Goal: Task Accomplishment & Management: Manage account settings

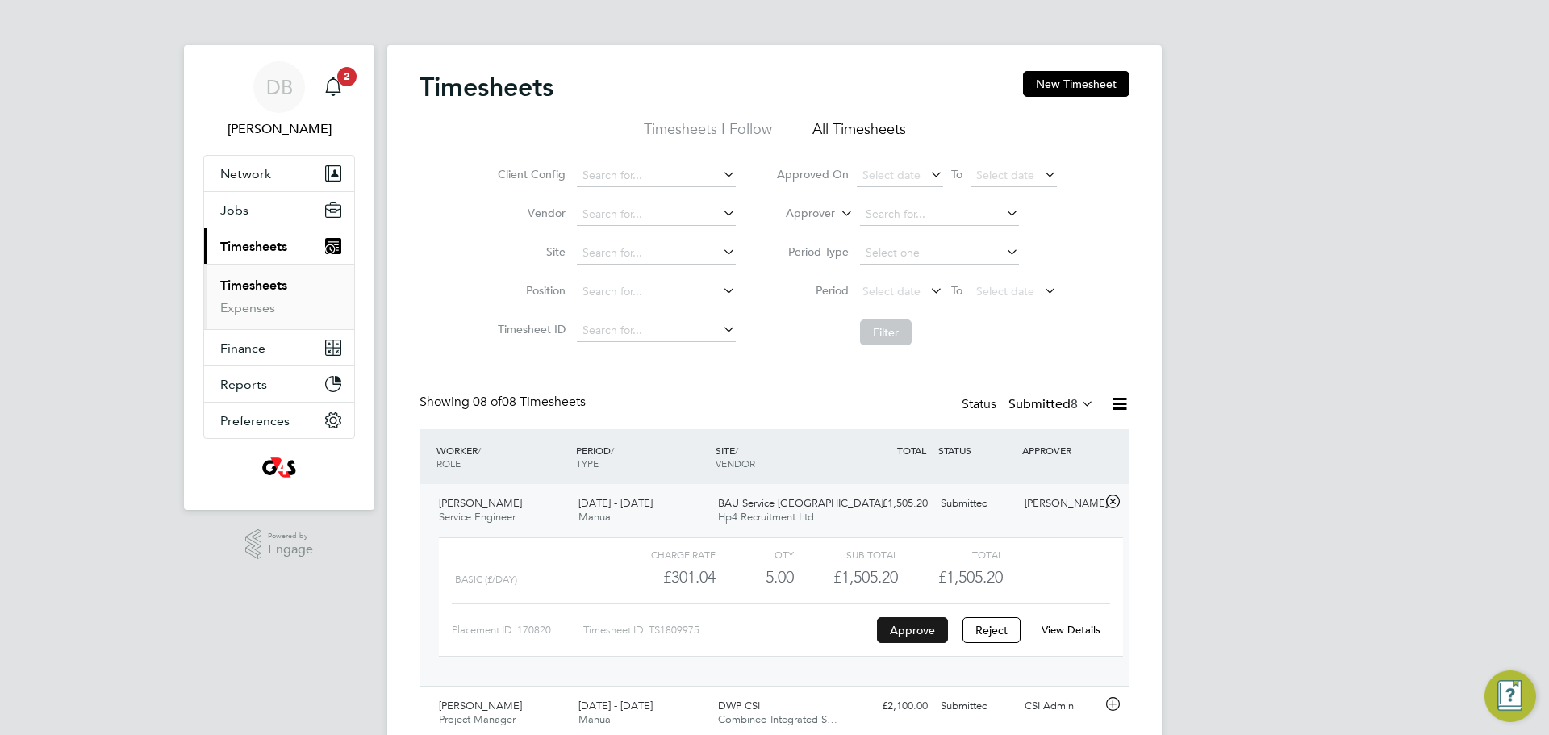
click at [916, 640] on button "Approve" at bounding box center [912, 630] width 71 height 26
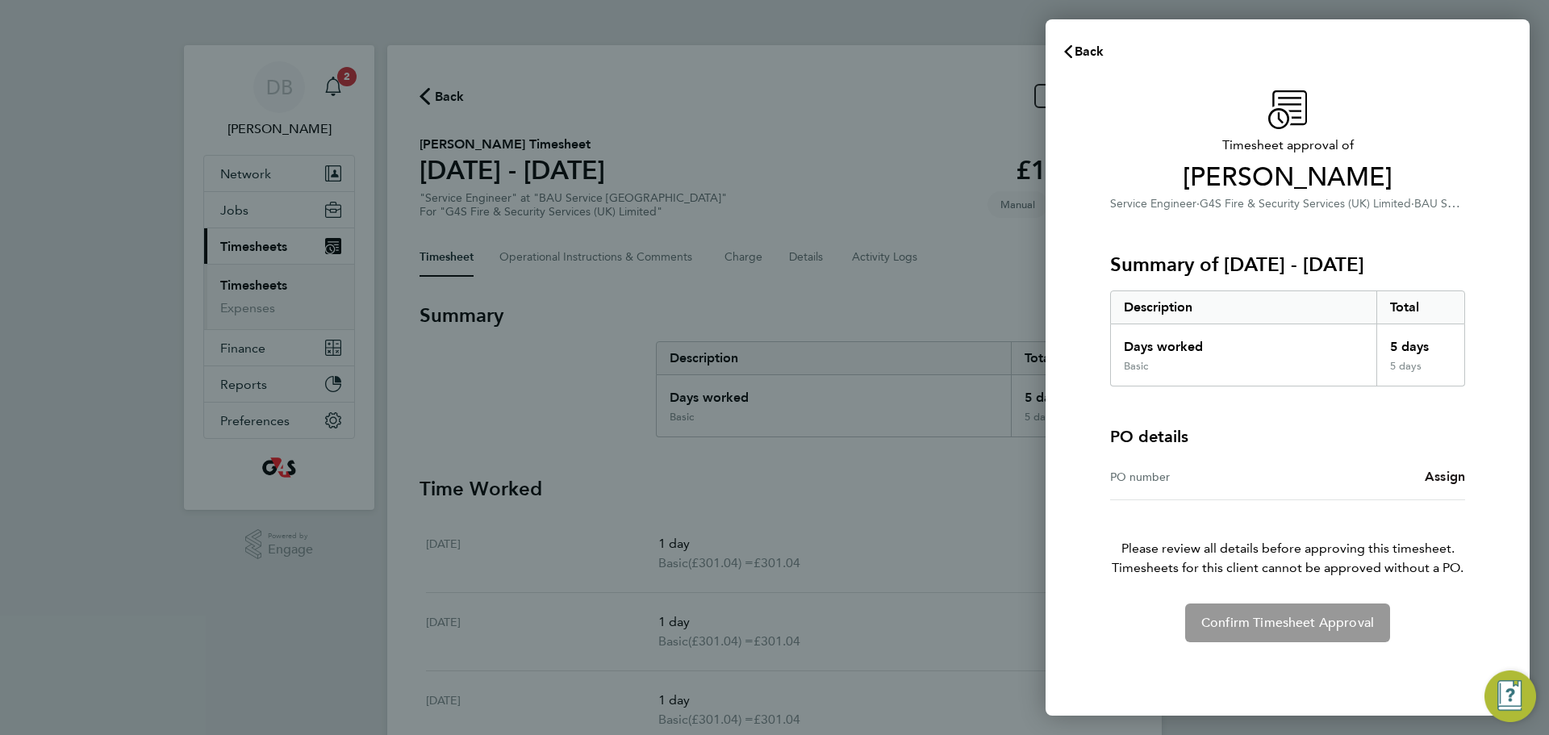
click at [1434, 479] on span "Assign" at bounding box center [1445, 476] width 40 height 15
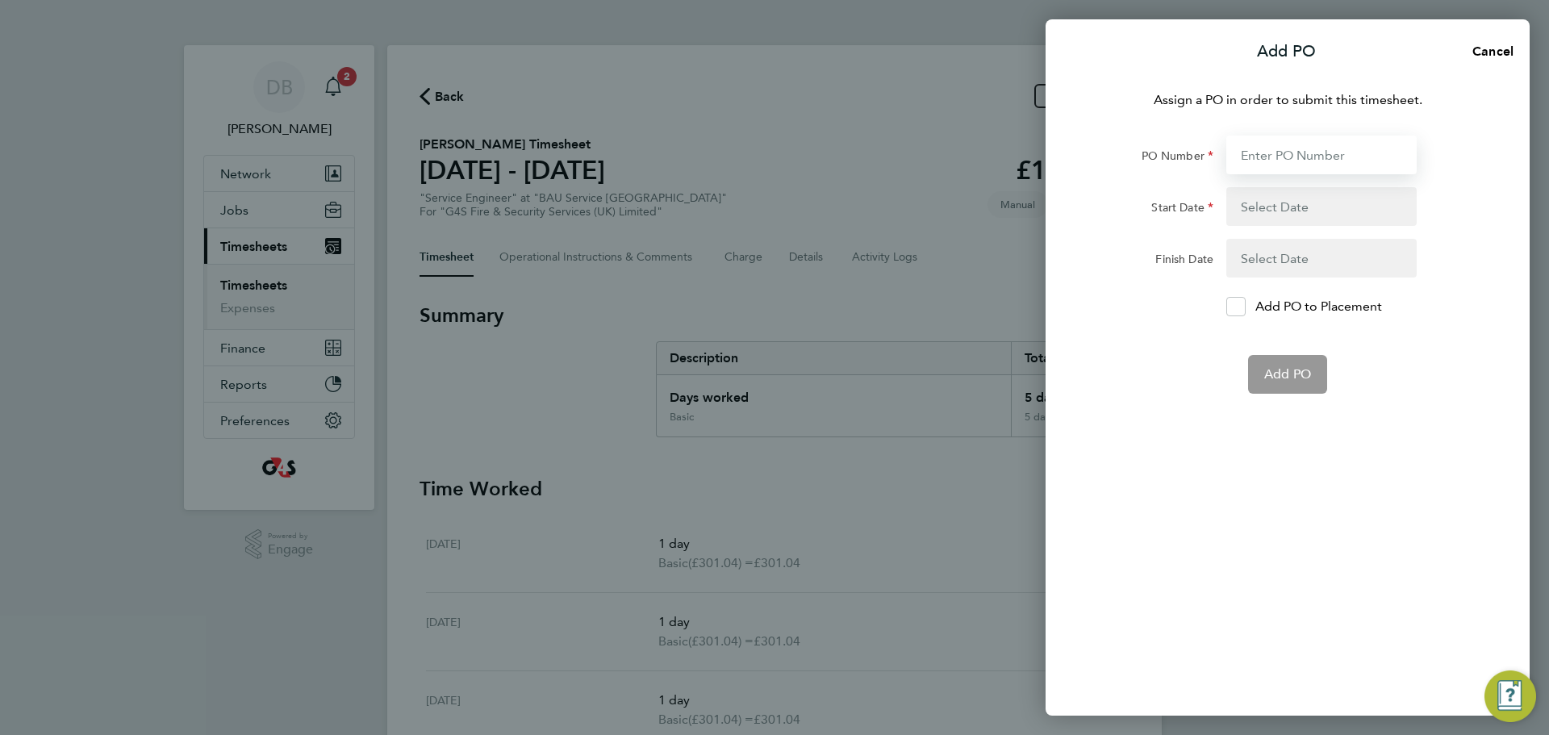
click at [1270, 158] on input "PO Number" at bounding box center [1321, 155] width 190 height 39
type input "50CN-BST8514-NL"
click at [1297, 200] on button "button" at bounding box center [1321, 206] width 190 height 39
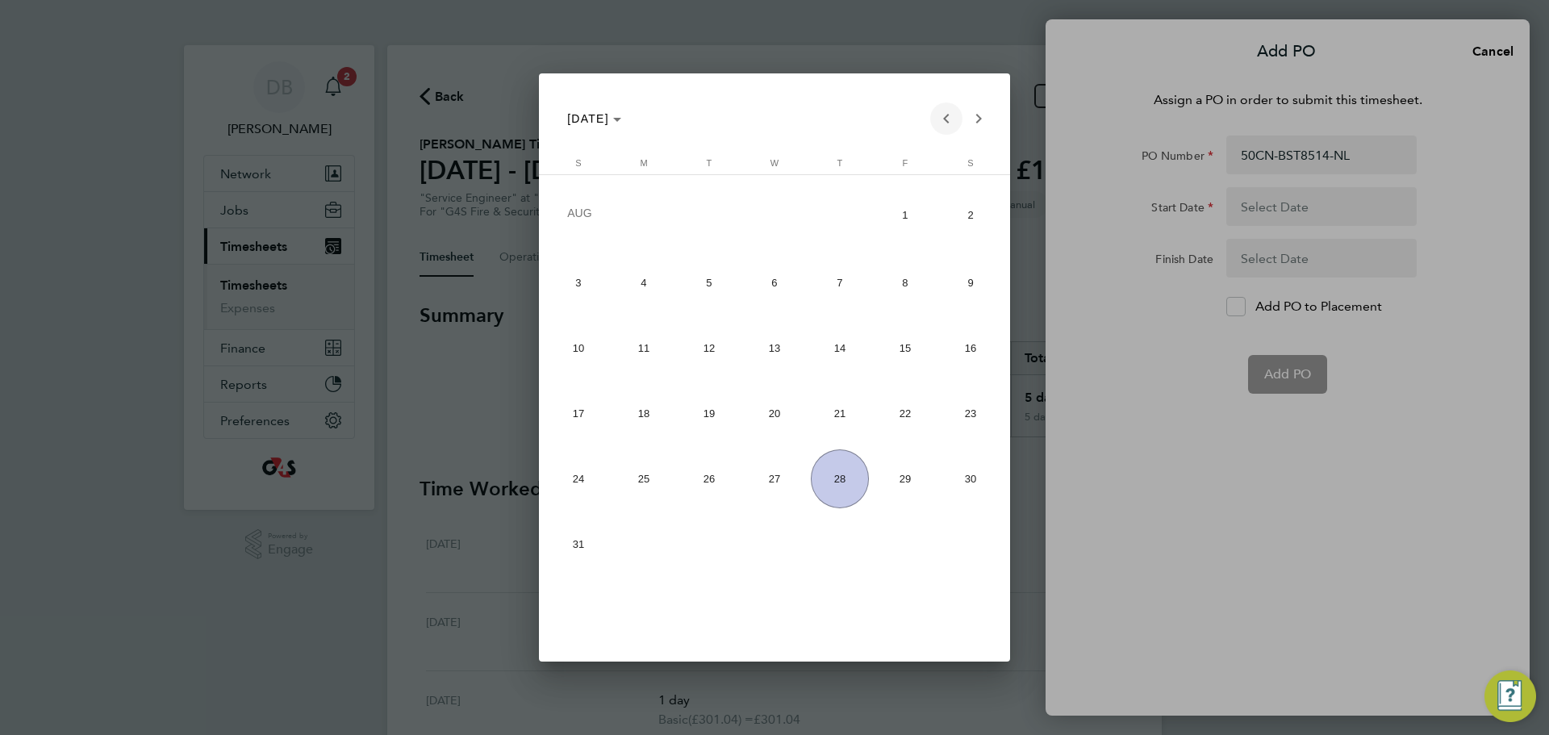
click at [948, 122] on span "Previous month" at bounding box center [946, 118] width 32 height 32
click at [646, 336] on span "9" at bounding box center [644, 344] width 59 height 59
type input "[DATE]"
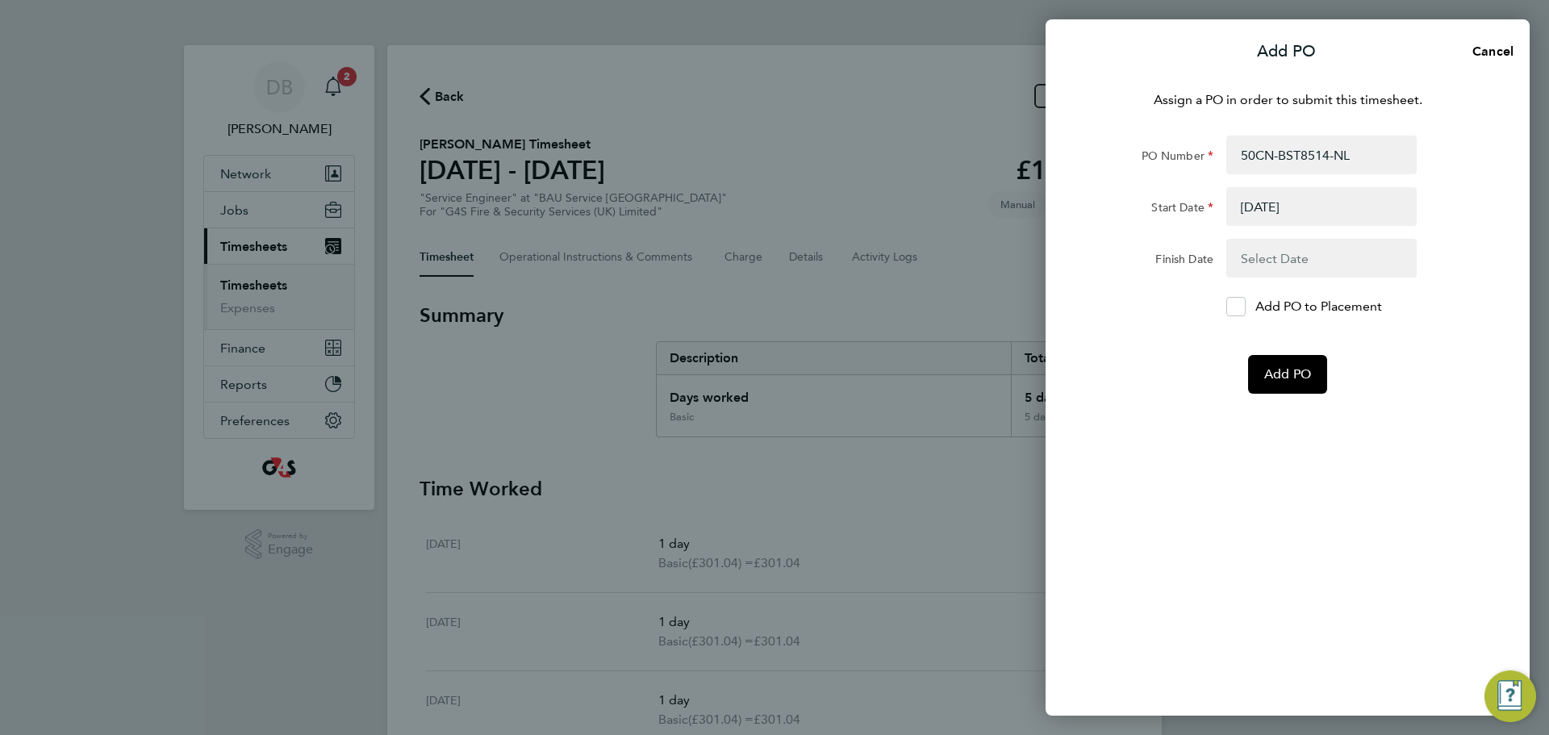
click at [1303, 249] on button "button" at bounding box center [1321, 258] width 190 height 39
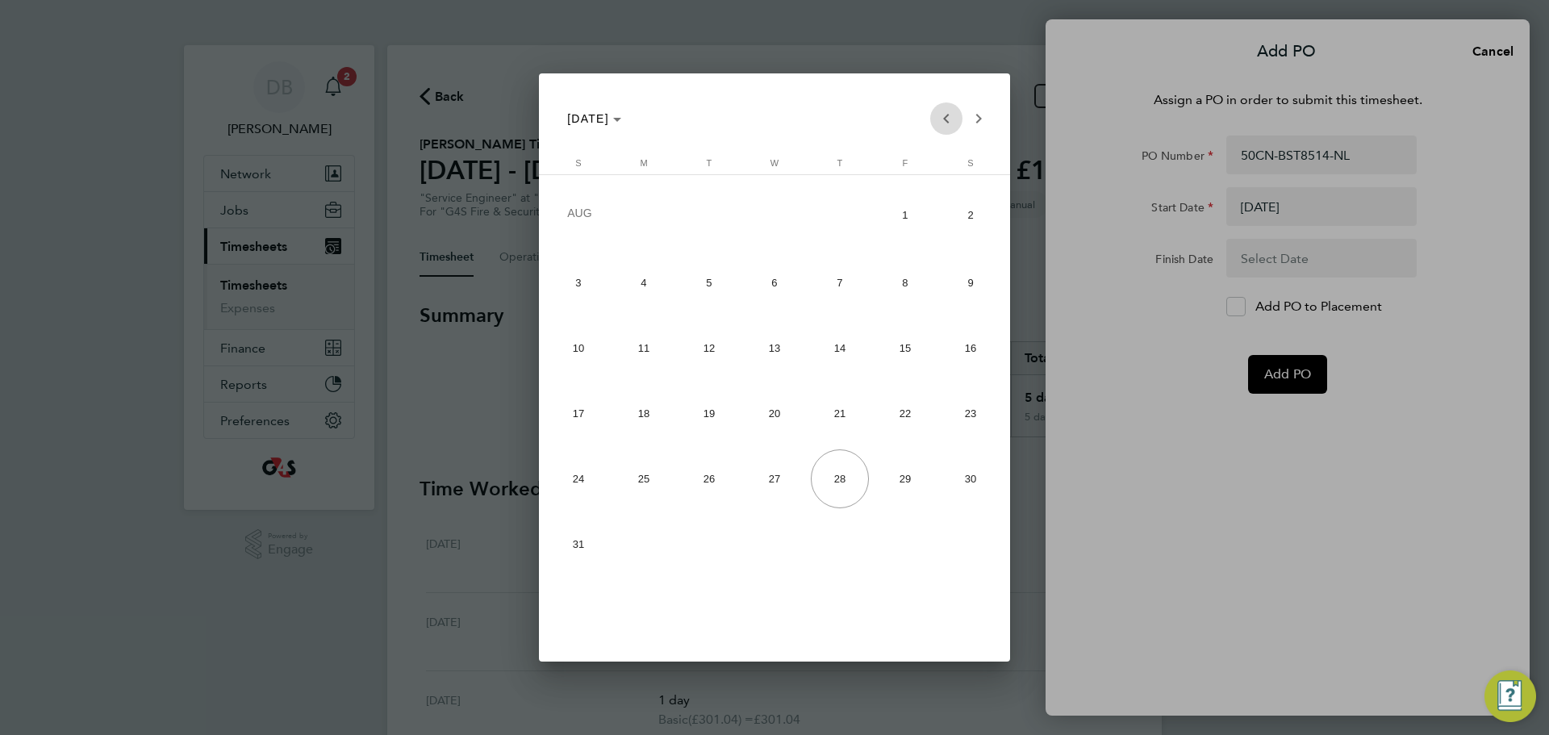
click at [942, 118] on span "Previous month" at bounding box center [946, 118] width 32 height 32
click at [583, 411] on span "15" at bounding box center [578, 409] width 59 height 59
type input "[DATE]"
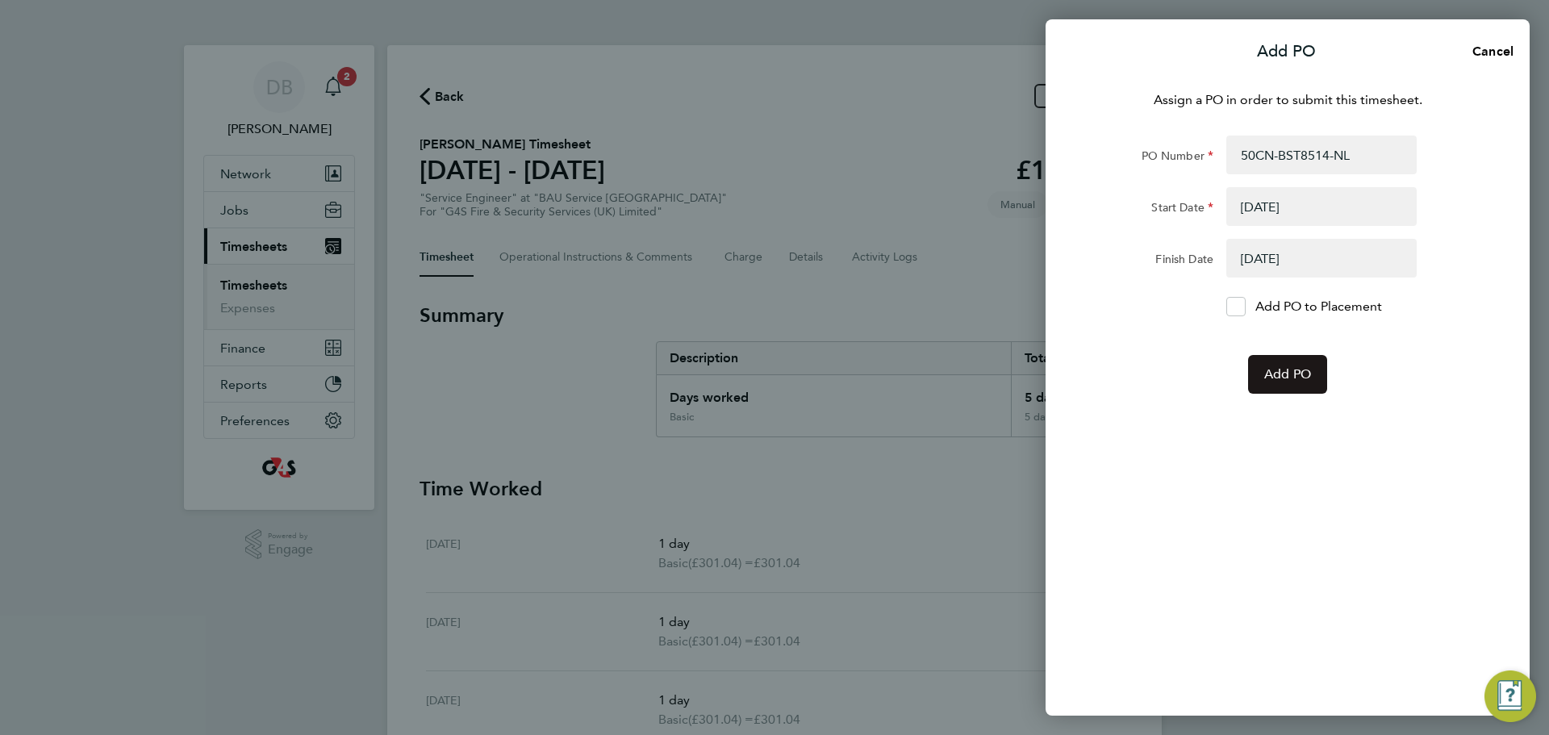
click at [1282, 384] on button "Add PO" at bounding box center [1287, 374] width 79 height 39
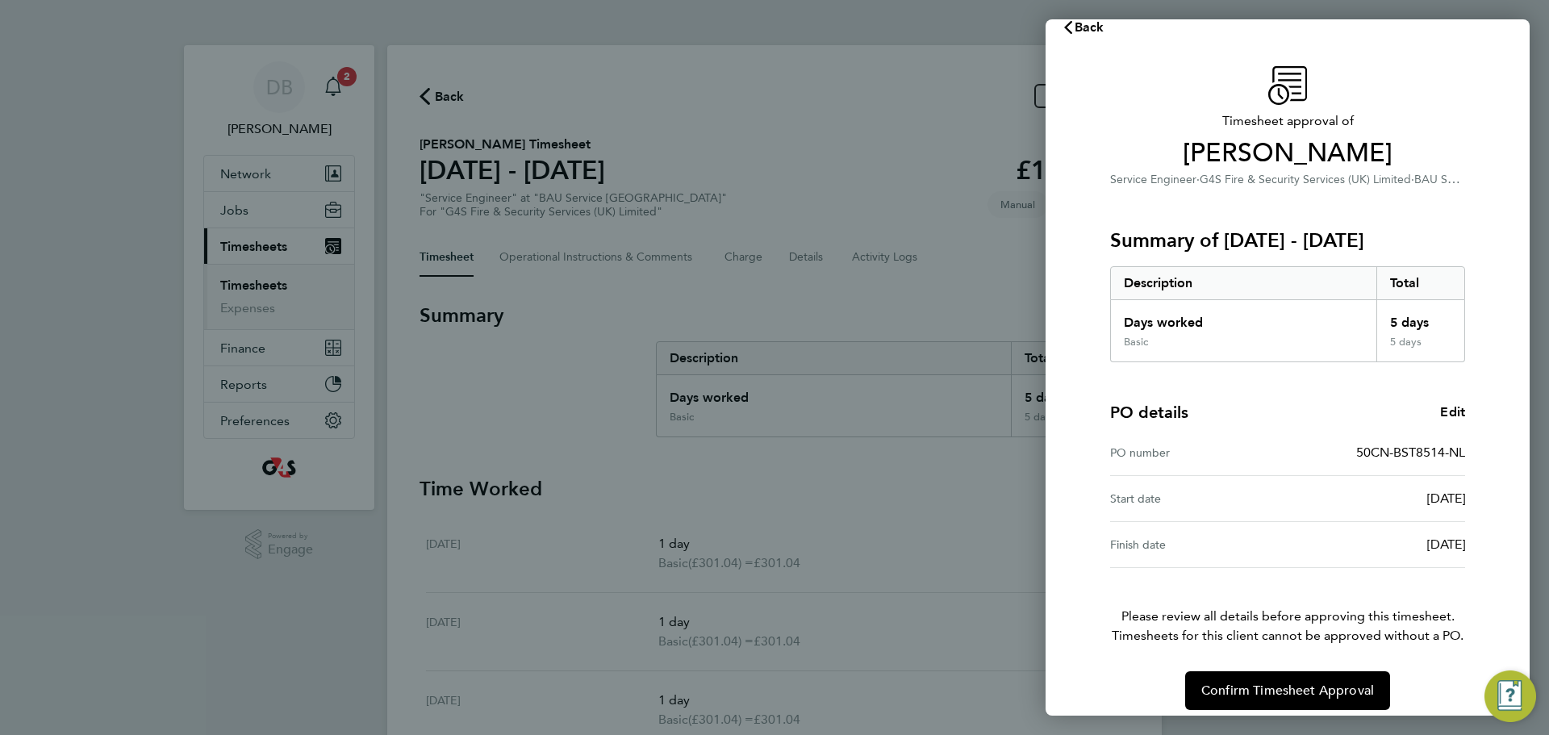
scroll to position [38, 0]
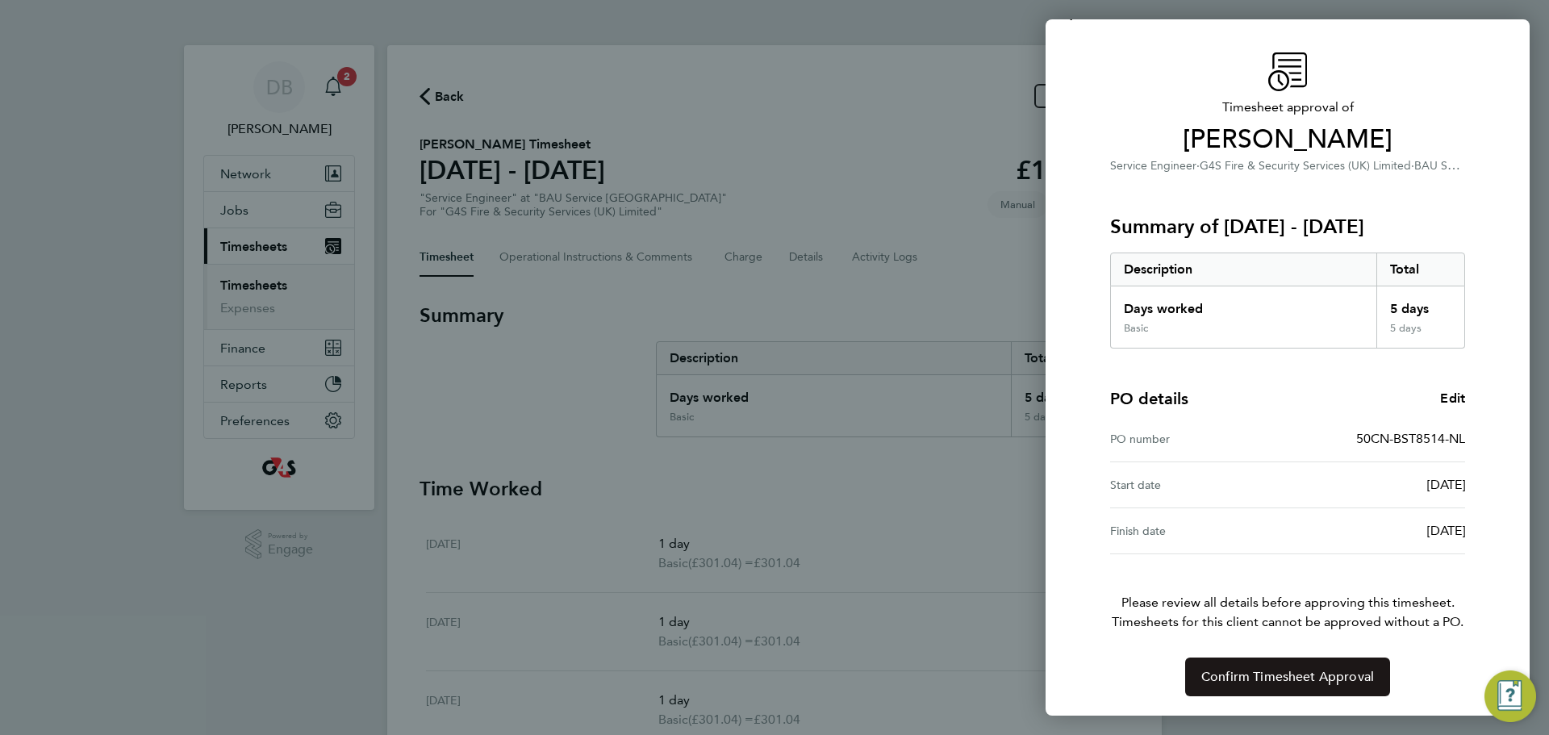
click at [1320, 683] on span "Confirm Timesheet Approval" at bounding box center [1287, 677] width 173 height 16
